Goal: Transaction & Acquisition: Purchase product/service

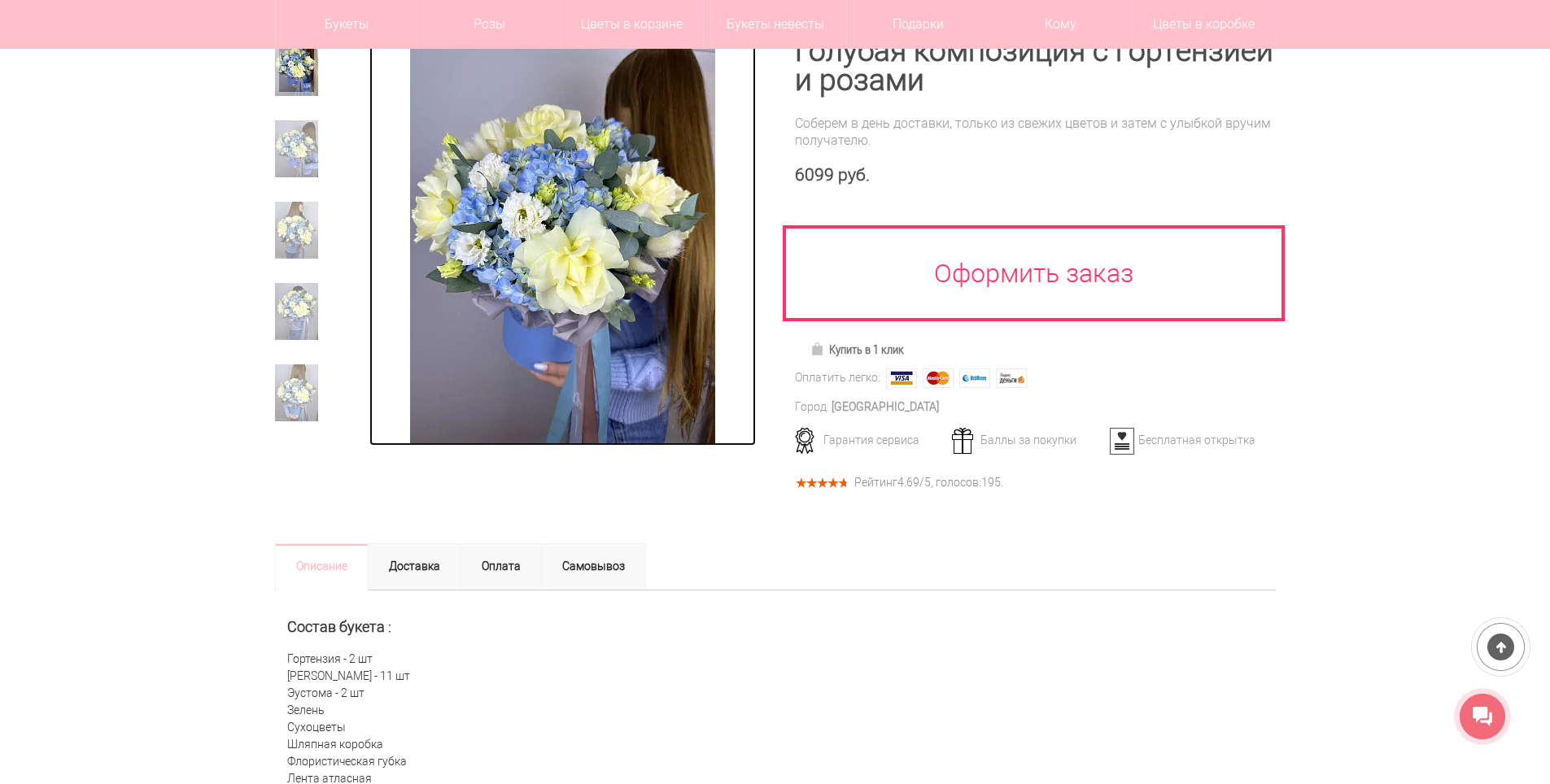
scroll to position [244, 0]
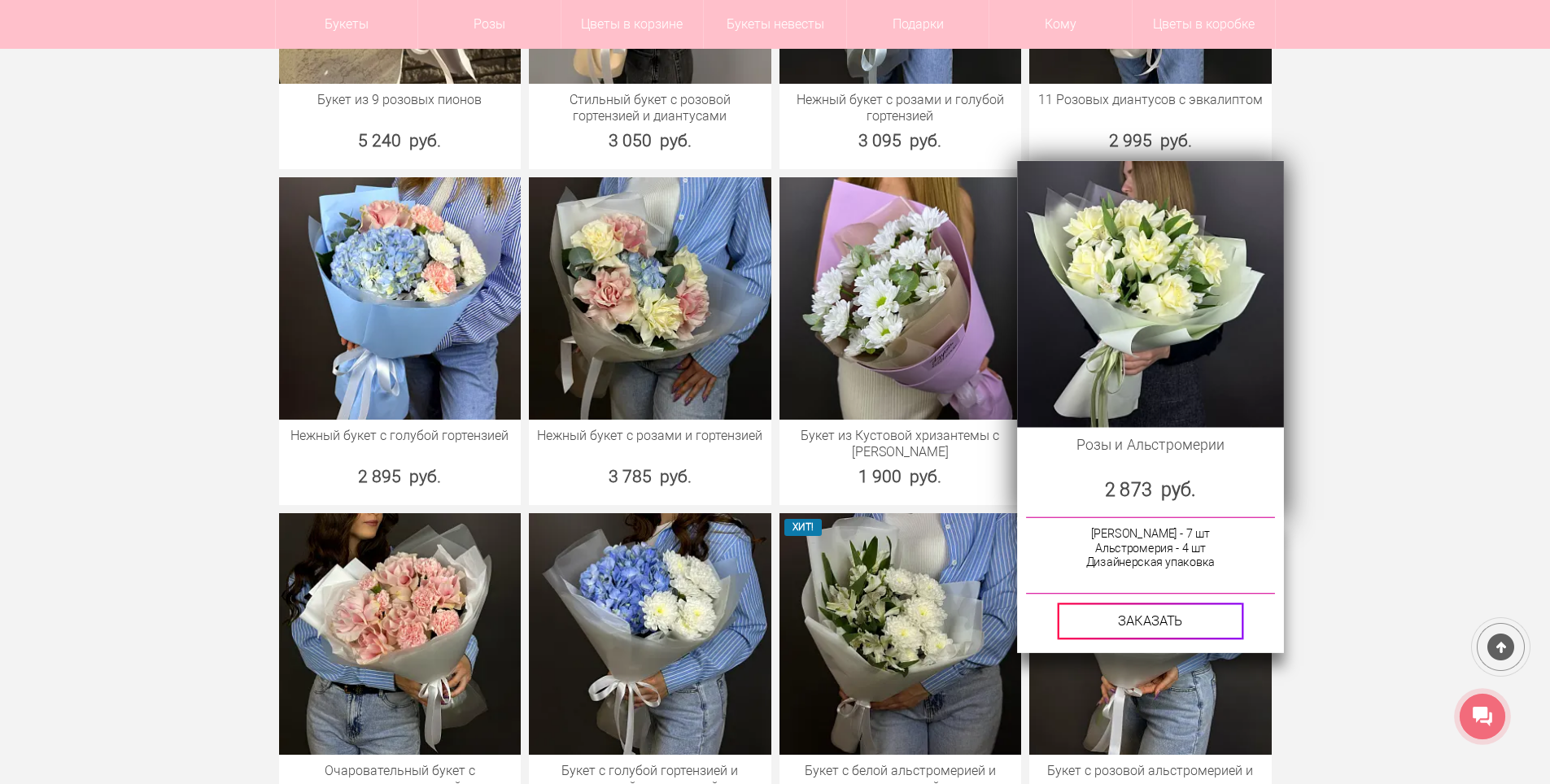
scroll to position [1627, 0]
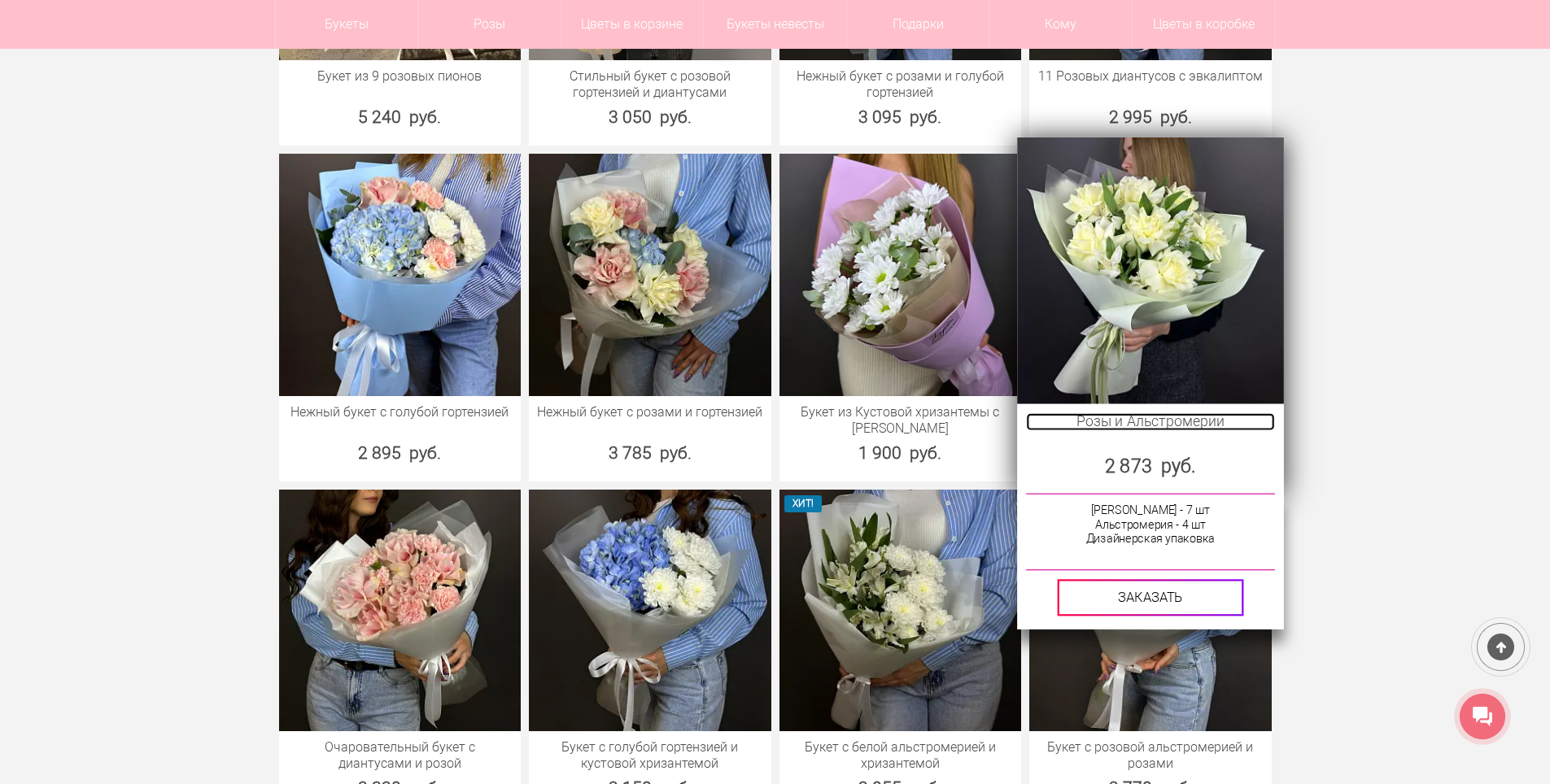
click at [1158, 413] on link "Розы и Альстромерии" at bounding box center [1149, 422] width 248 height 18
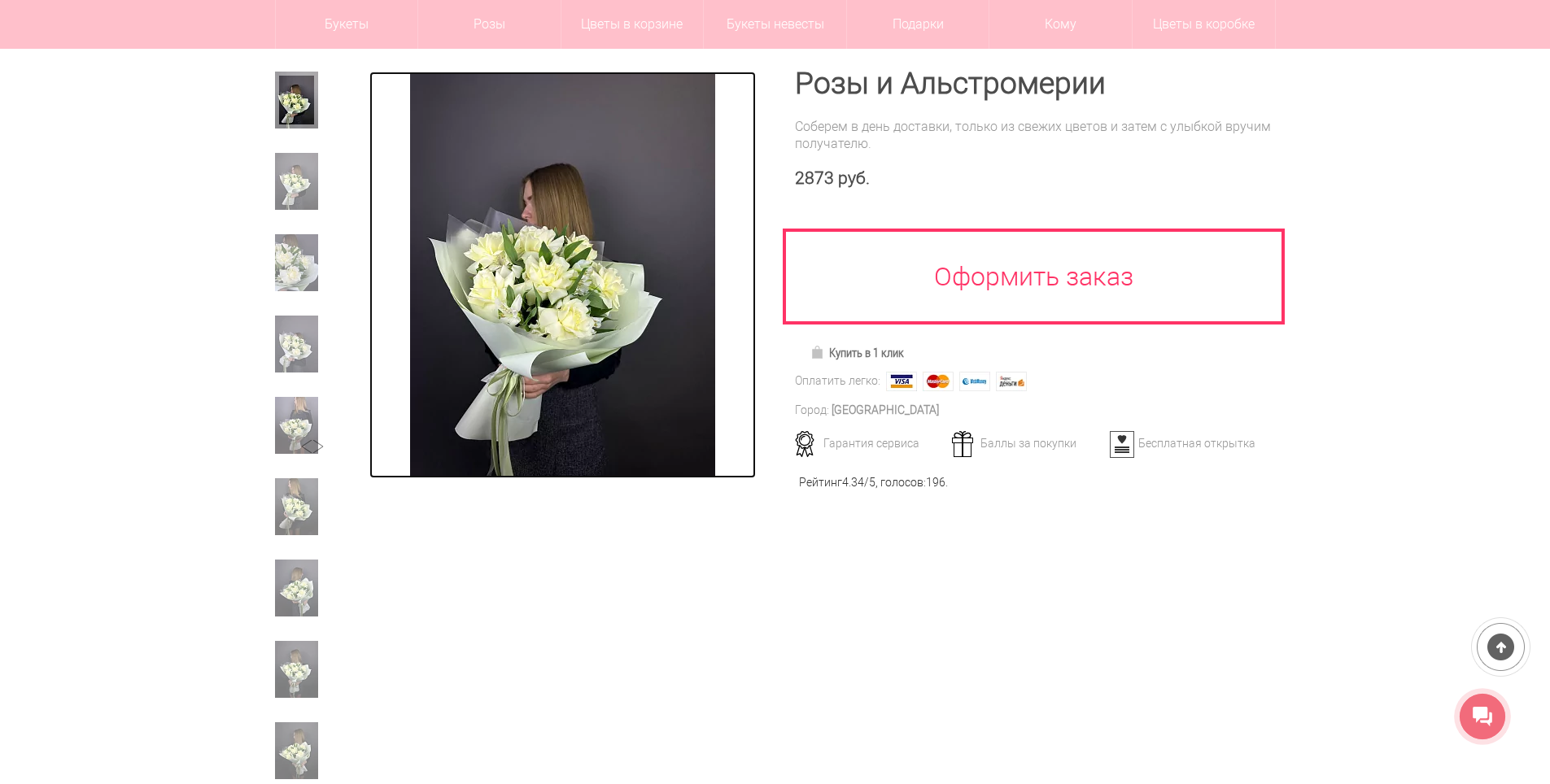
scroll to position [163, 0]
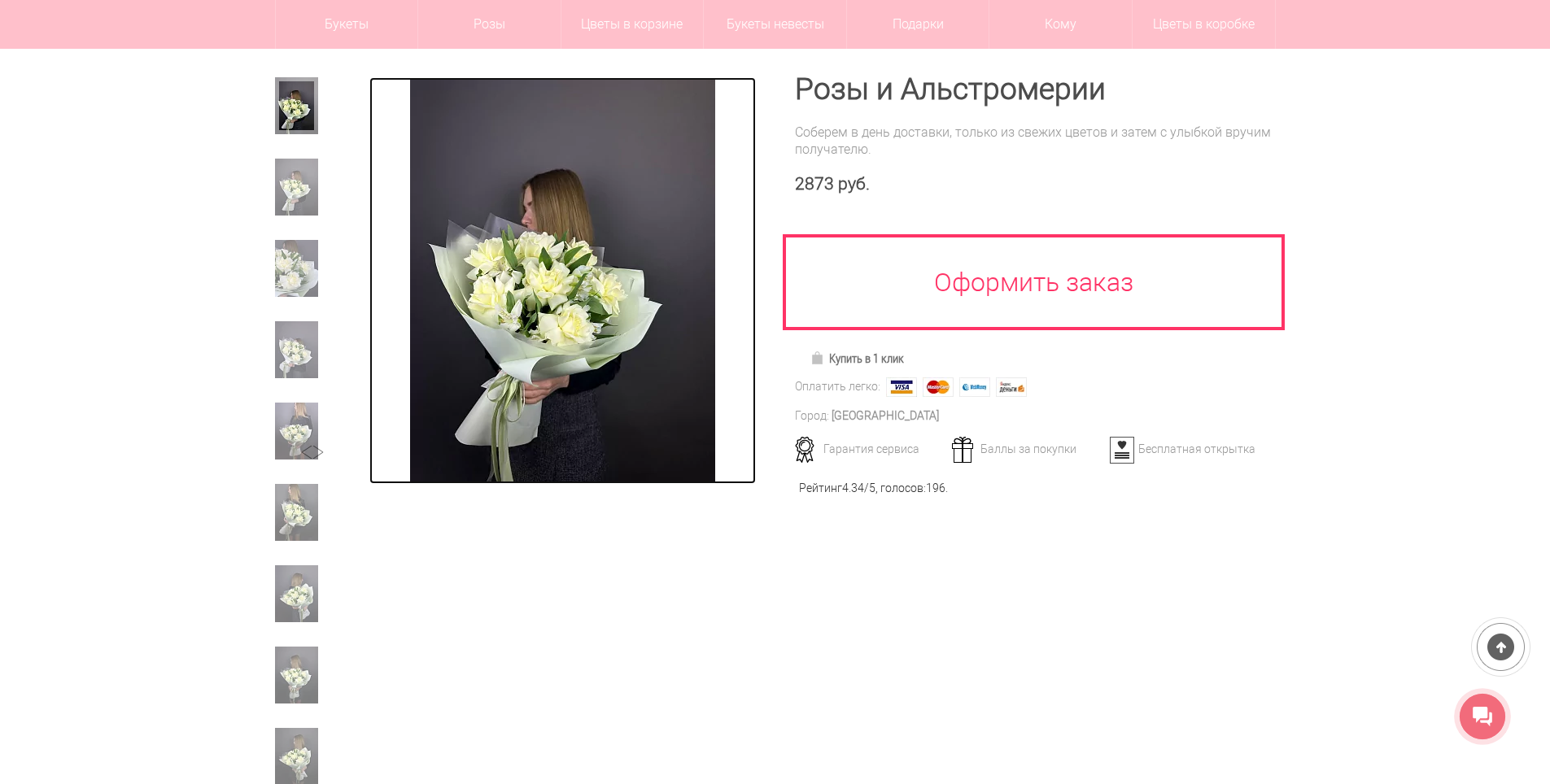
click at [537, 428] on img at bounding box center [563, 280] width 305 height 407
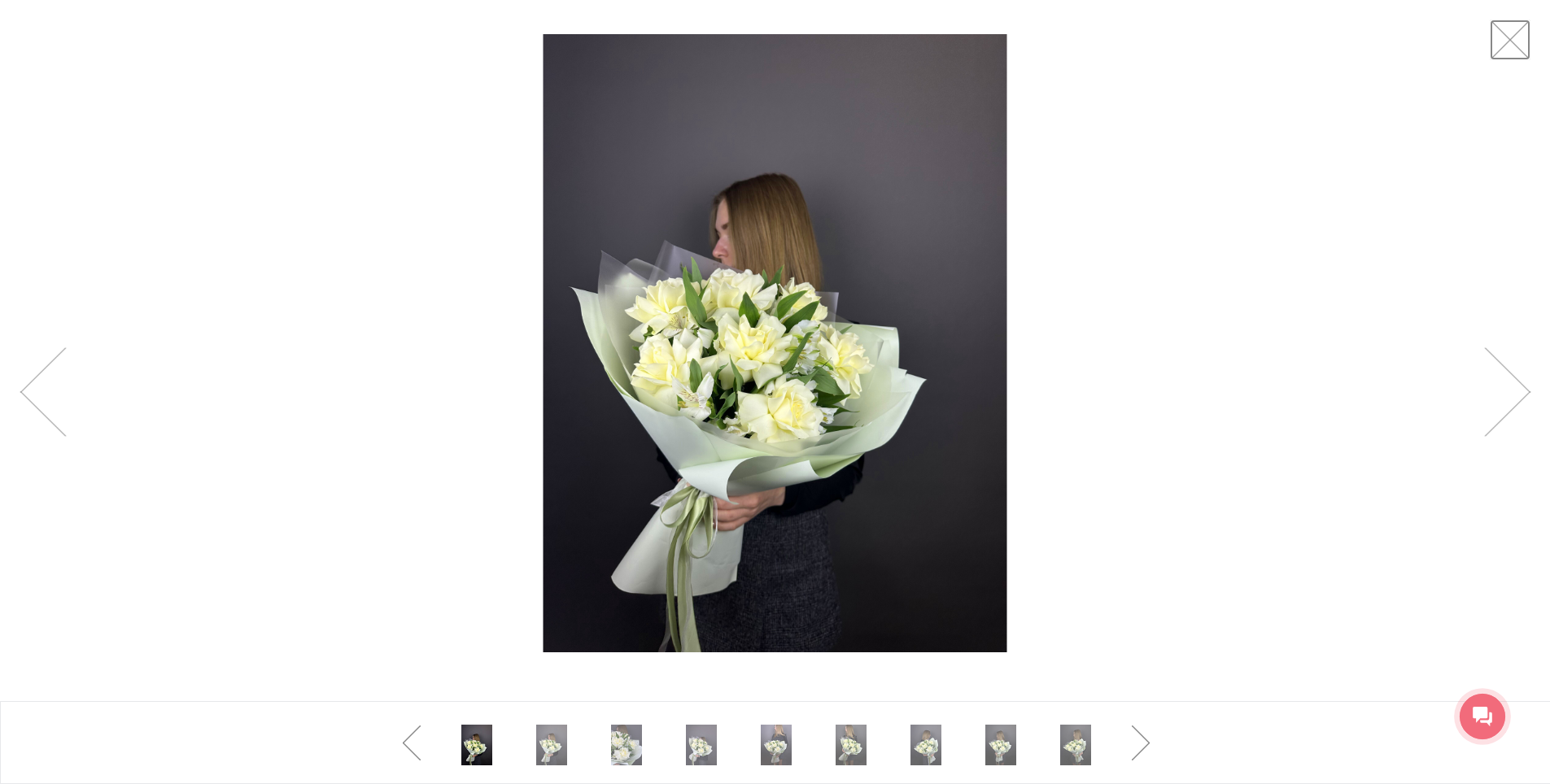
click at [1511, 33] on link at bounding box center [1511, 40] width 41 height 41
